Goal: Task Accomplishment & Management: Manage account settings

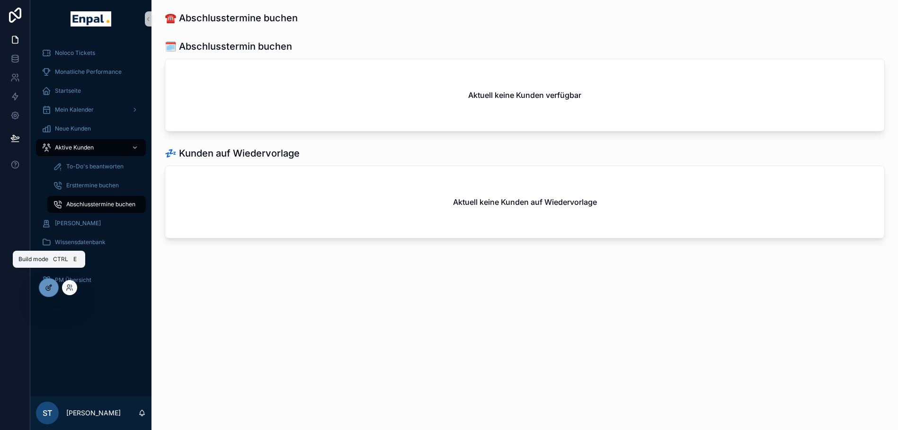
click at [48, 287] on icon at bounding box center [49, 288] width 8 height 8
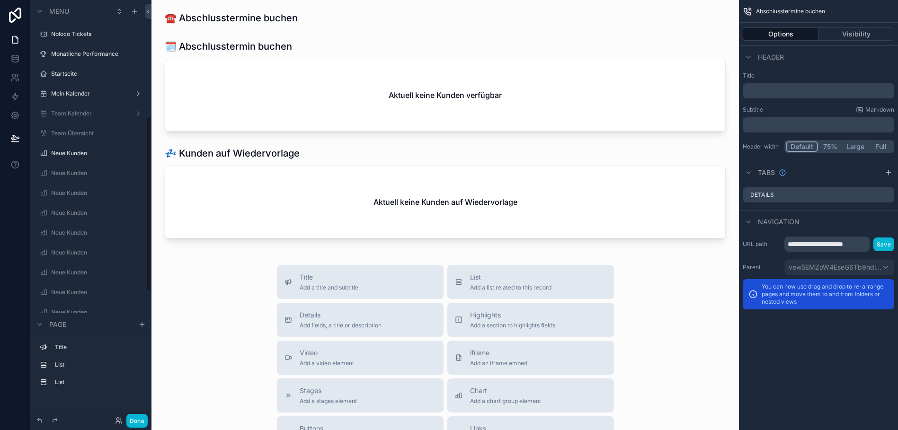
scroll to position [283, 0]
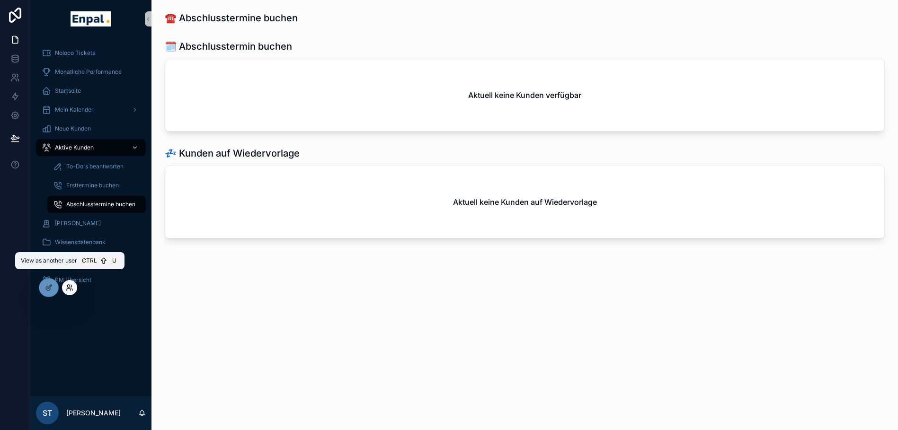
click at [68, 285] on icon at bounding box center [68, 286] width 2 height 2
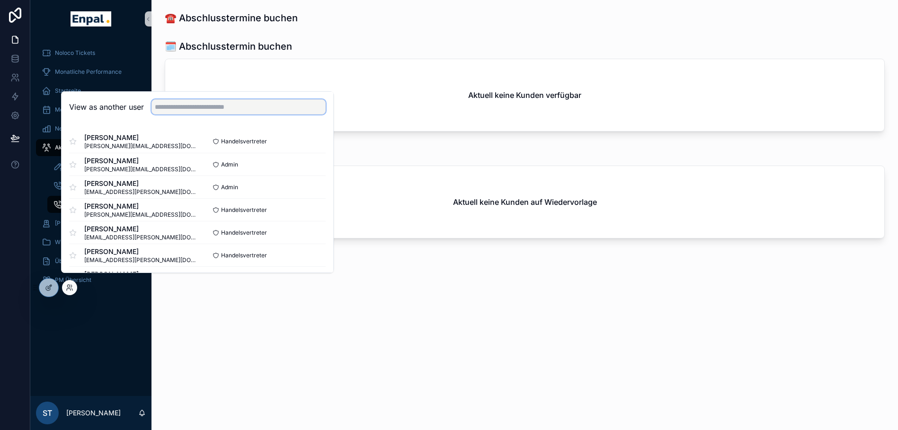
click at [225, 115] on input "text" at bounding box center [239, 106] width 174 height 15
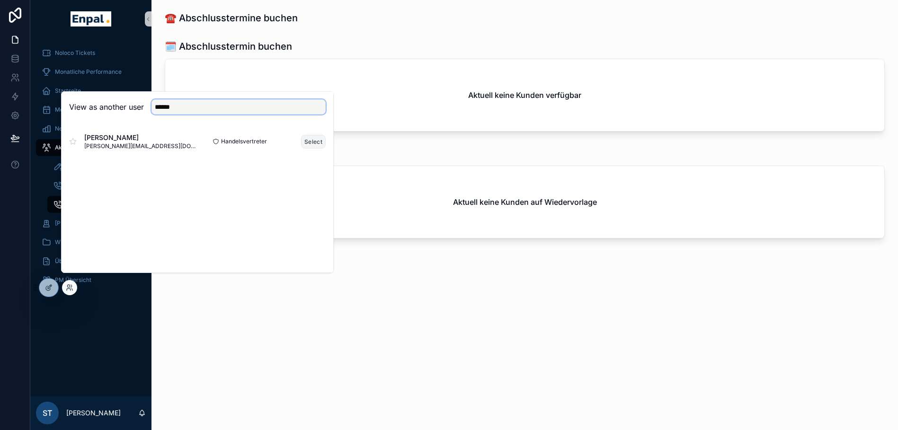
type input "******"
click at [315, 149] on button "Select" at bounding box center [313, 142] width 25 height 14
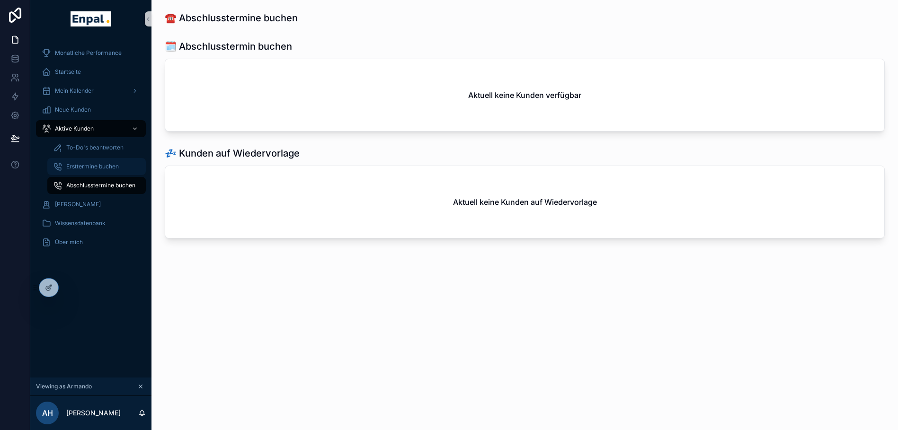
click at [78, 164] on span "Ersttermine buchen" at bounding box center [92, 167] width 53 height 8
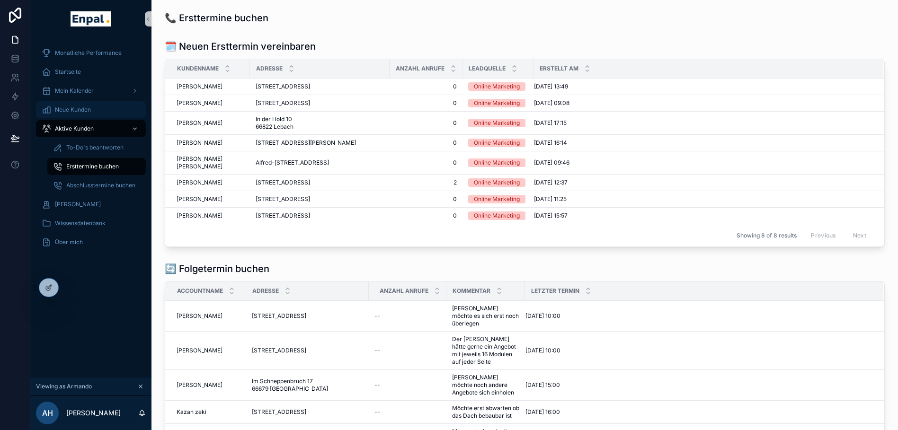
click at [63, 107] on span "Neue Kunden" at bounding box center [73, 110] width 36 height 8
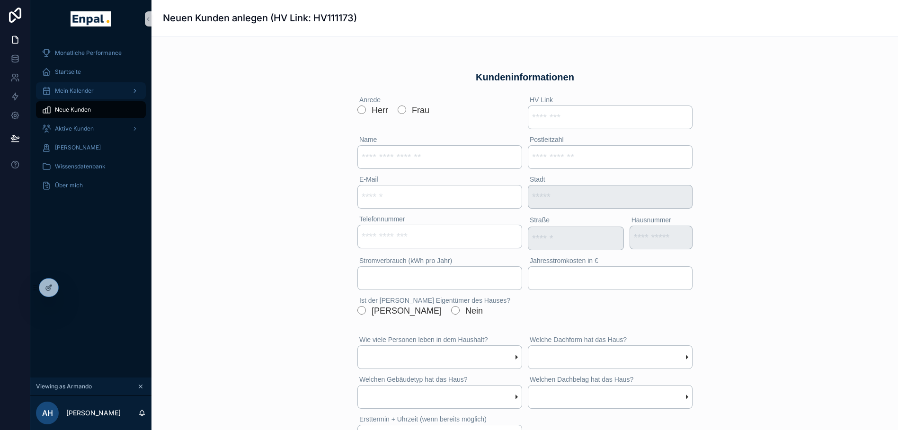
click at [68, 93] on span "Mein Kalender" at bounding box center [74, 91] width 39 height 8
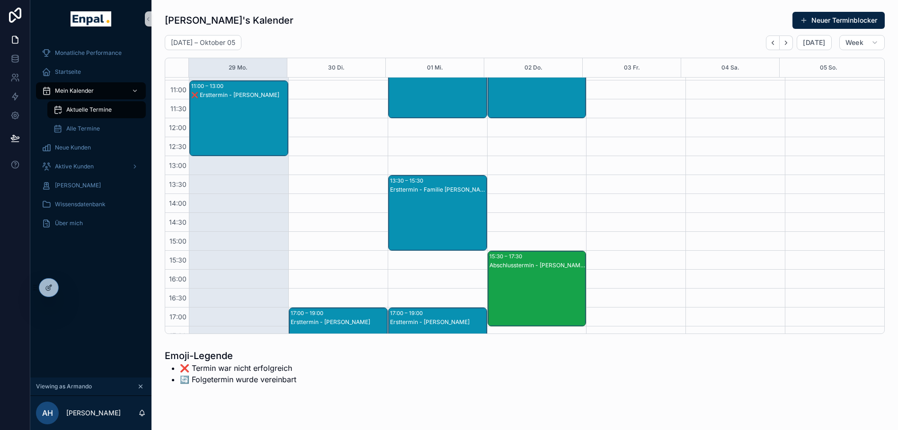
scroll to position [110, 0]
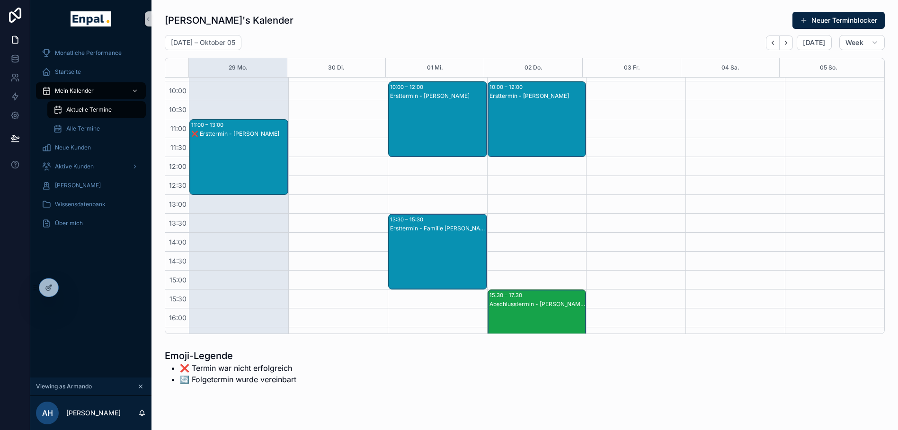
click at [254, 143] on div "❌ Ersttermin - Anna Maria Treib" at bounding box center [239, 167] width 96 height 74
click at [212, 134] on div "❌ Ersttermin - Anna Maria Treib" at bounding box center [239, 134] width 96 height 8
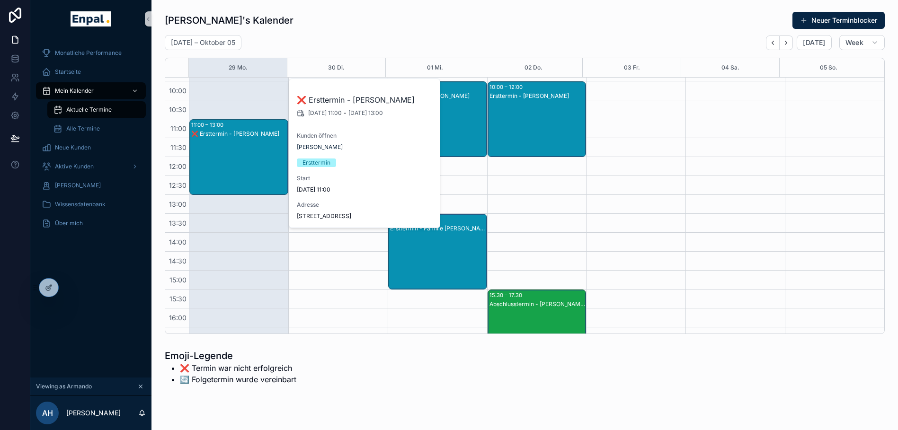
click at [212, 134] on div "❌ Ersttermin - Anna Maria Treib" at bounding box center [239, 134] width 96 height 8
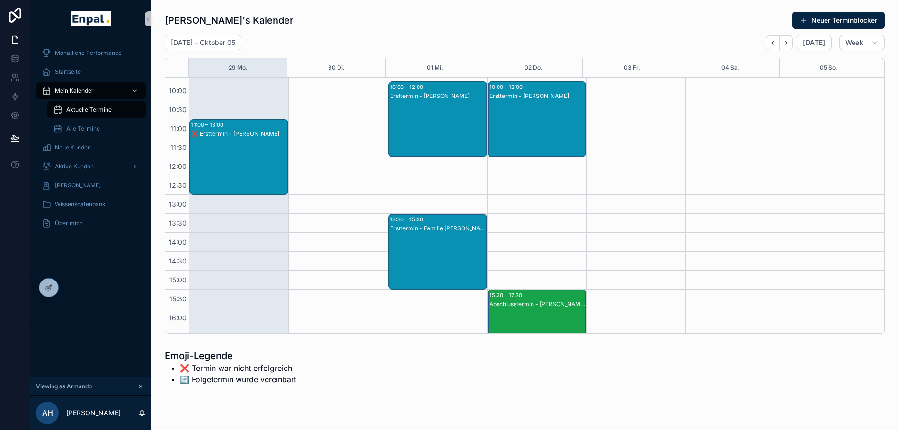
click at [212, 134] on div "❌ Ersttermin - Anna Maria Treib" at bounding box center [239, 134] width 96 height 8
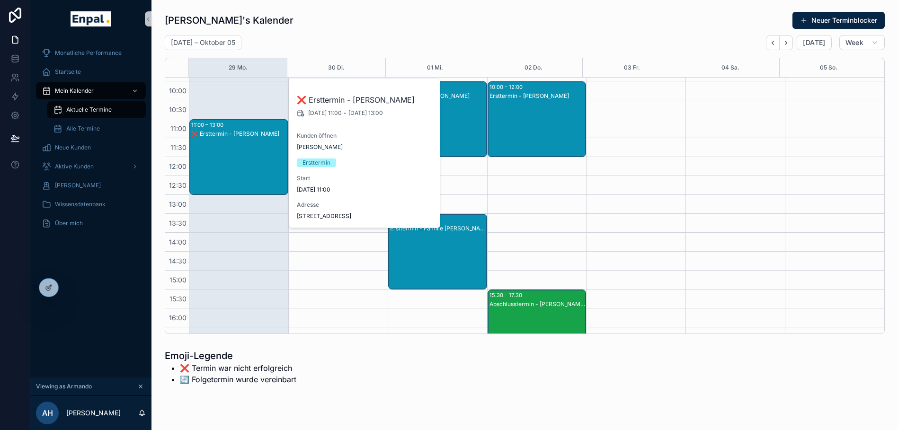
click at [387, 161] on div "Ersttermin" at bounding box center [365, 163] width 136 height 9
click at [340, 107] on div "❌ Ersttermin - Anna Maria Treib 29.9.2025 11:00 - 29.9.2025 13:00" at bounding box center [365, 105] width 136 height 23
drag, startPoint x: 340, startPoint y: 107, endPoint x: 303, endPoint y: 105, distance: 37.5
click at [303, 105] on h2 "❌ Ersttermin - Anna Maria Treib" at bounding box center [365, 99] width 136 height 11
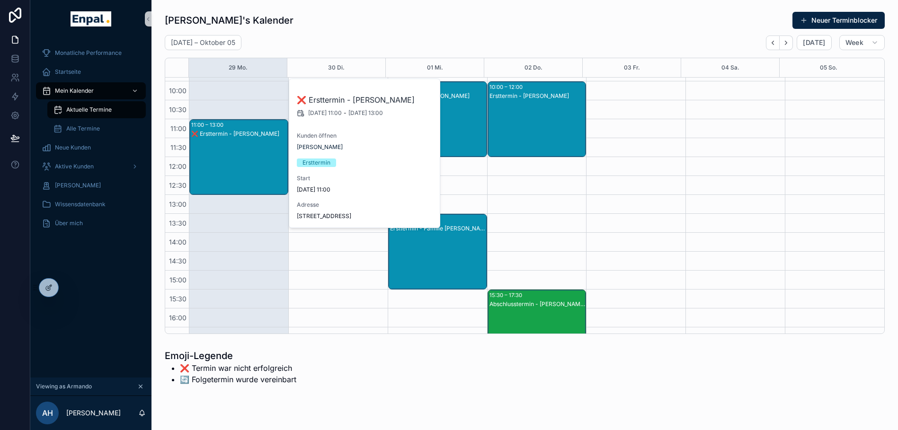
click at [209, 126] on div "11:00 – 13:00" at bounding box center [208, 124] width 35 height 9
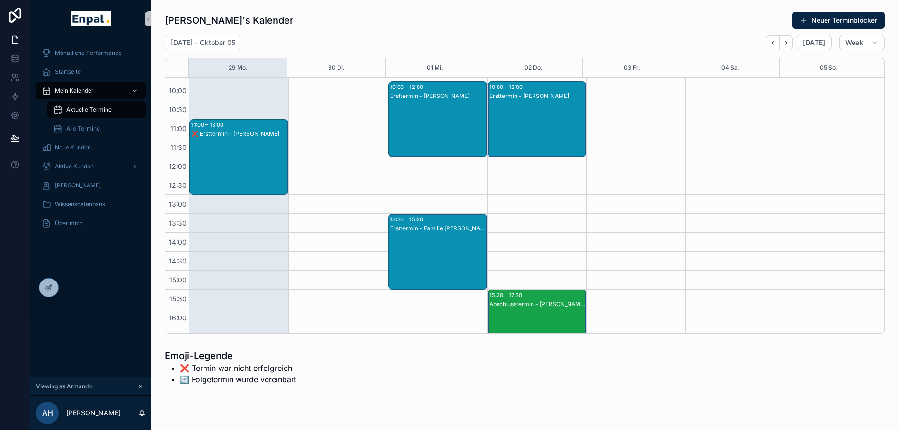
click at [209, 126] on div "11:00 – 13:00" at bounding box center [208, 124] width 35 height 9
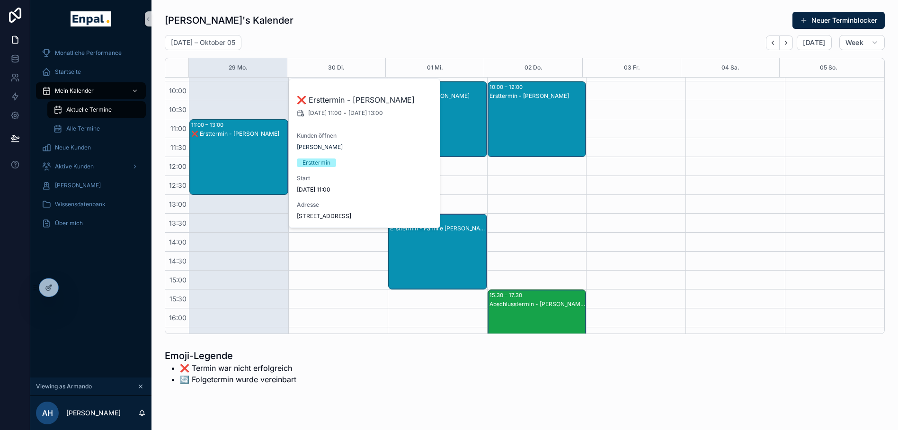
click at [334, 99] on h2 "❌ Ersttermin - Anna Maria Treib" at bounding box center [365, 99] width 136 height 11
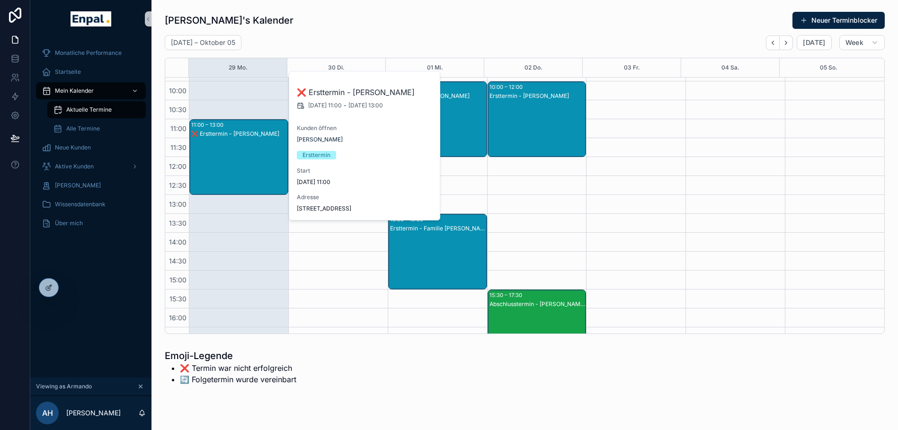
scroll to position [118, 0]
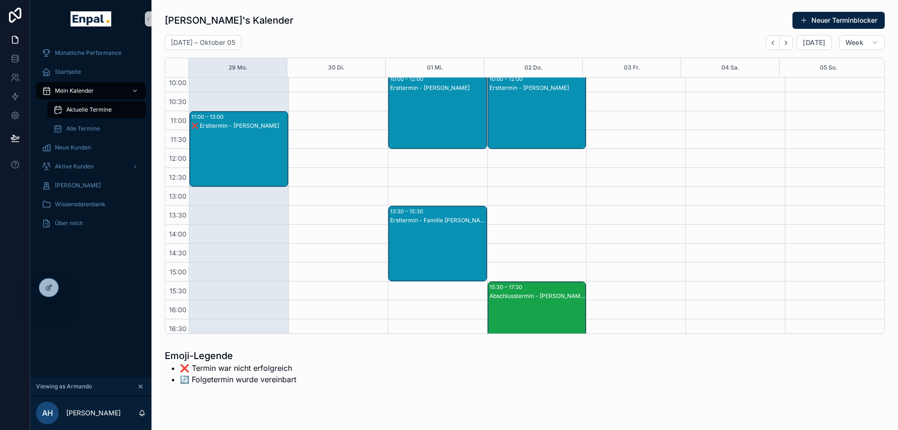
drag, startPoint x: 290, startPoint y: 289, endPoint x: 232, endPoint y: 141, distance: 158.6
click at [232, 141] on div "❌ Ersttermin - Anna Maria Treib" at bounding box center [239, 159] width 96 height 74
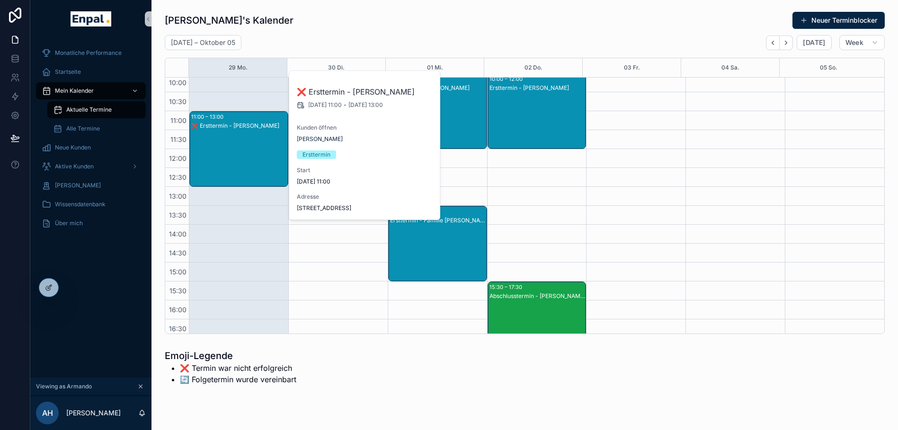
click at [348, 92] on h2 "❌ Ersttermin - Anna Maria Treib" at bounding box center [365, 91] width 136 height 11
click at [83, 129] on span "Alle Termine" at bounding box center [83, 129] width 34 height 8
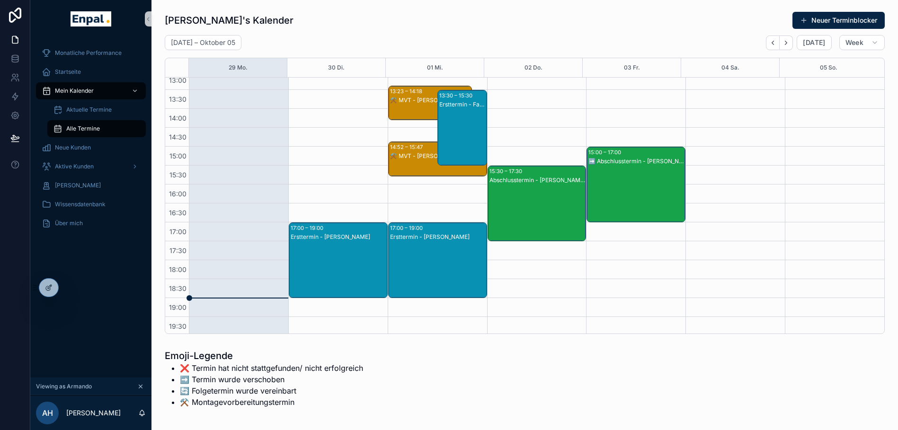
scroll to position [235, 0]
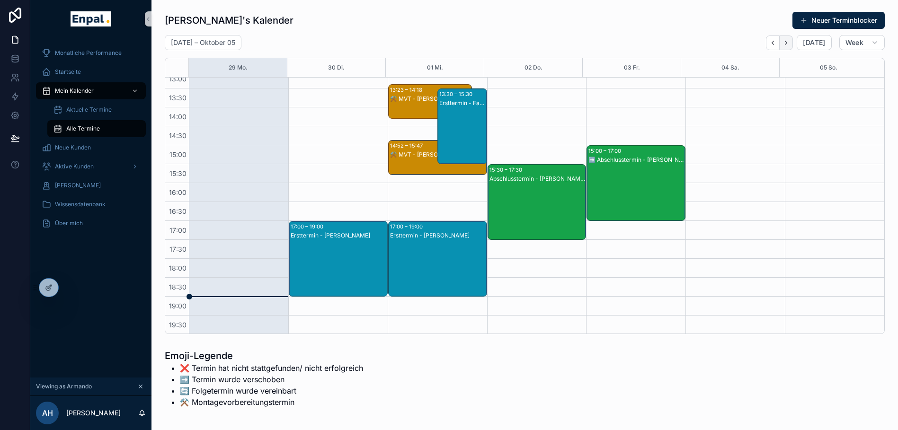
click at [789, 40] on icon "Next" at bounding box center [786, 42] width 7 height 7
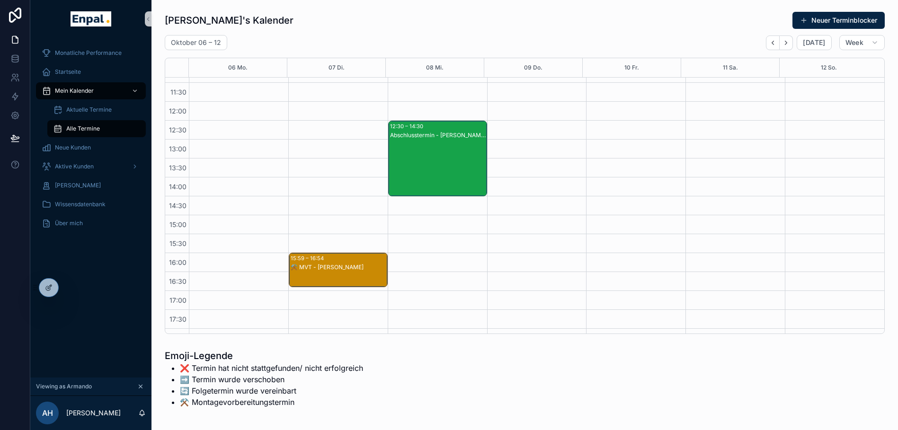
scroll to position [167, 0]
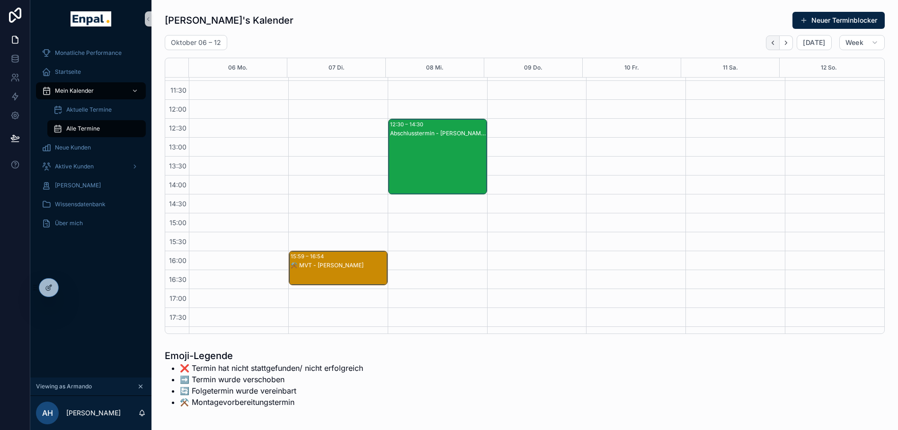
click at [774, 40] on icon "Back" at bounding box center [772, 42] width 7 height 7
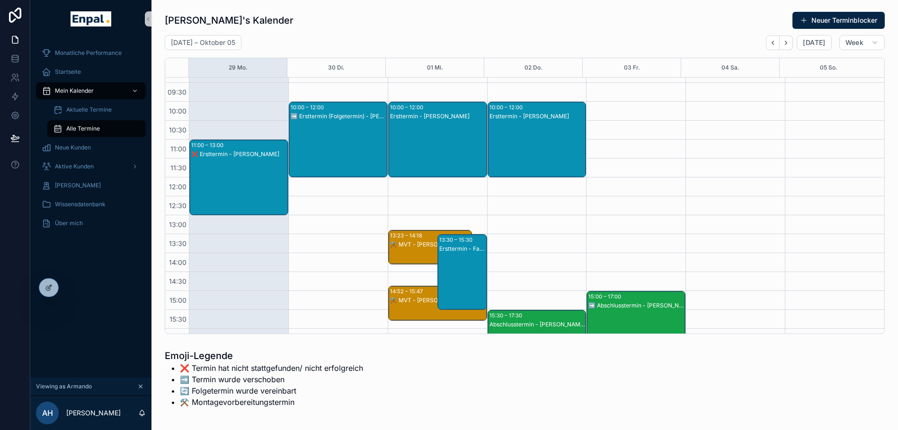
scroll to position [89, 0]
click at [81, 185] on span "[PERSON_NAME]" at bounding box center [78, 186] width 46 height 8
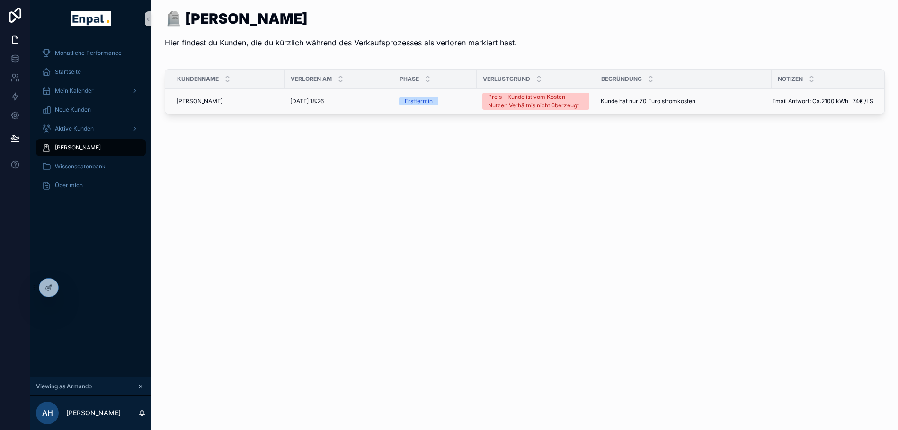
click at [592, 103] on td "Preis - Kunde ist vom Kosten-Nutzen Verhältnis nicht überzeugt" at bounding box center [536, 101] width 118 height 25
click at [573, 102] on div "Preis - Kunde ist vom Kosten-Nutzen Verhältnis nicht überzeugt" at bounding box center [536, 101] width 96 height 17
drag, startPoint x: 573, startPoint y: 102, endPoint x: 641, endPoint y: 94, distance: 68.1
click at [641, 94] on td "Kunde hat nur 70 Euro stromkosten Kunde hat nur 70 Euro stromkosten" at bounding box center [683, 101] width 177 height 25
